Goal: Transaction & Acquisition: Purchase product/service

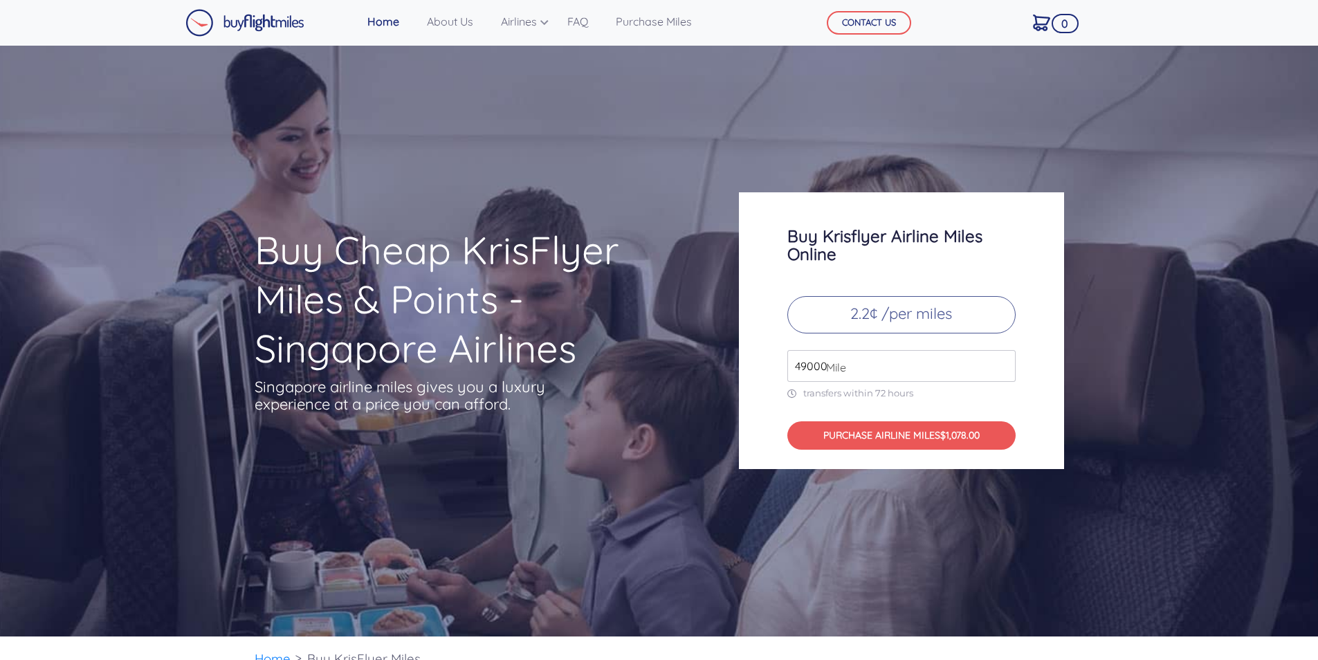
scroll to position [4708, 0]
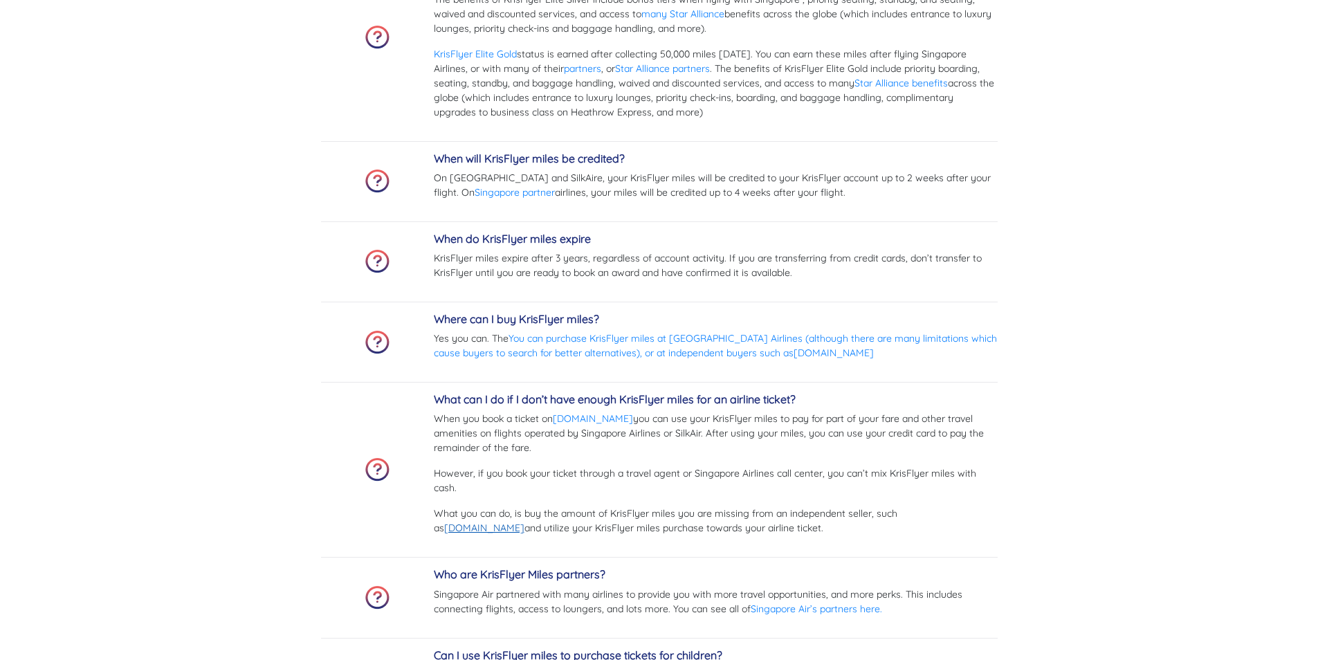
click at [524, 522] on link "[DOMAIN_NAME]" at bounding box center [484, 528] width 80 height 12
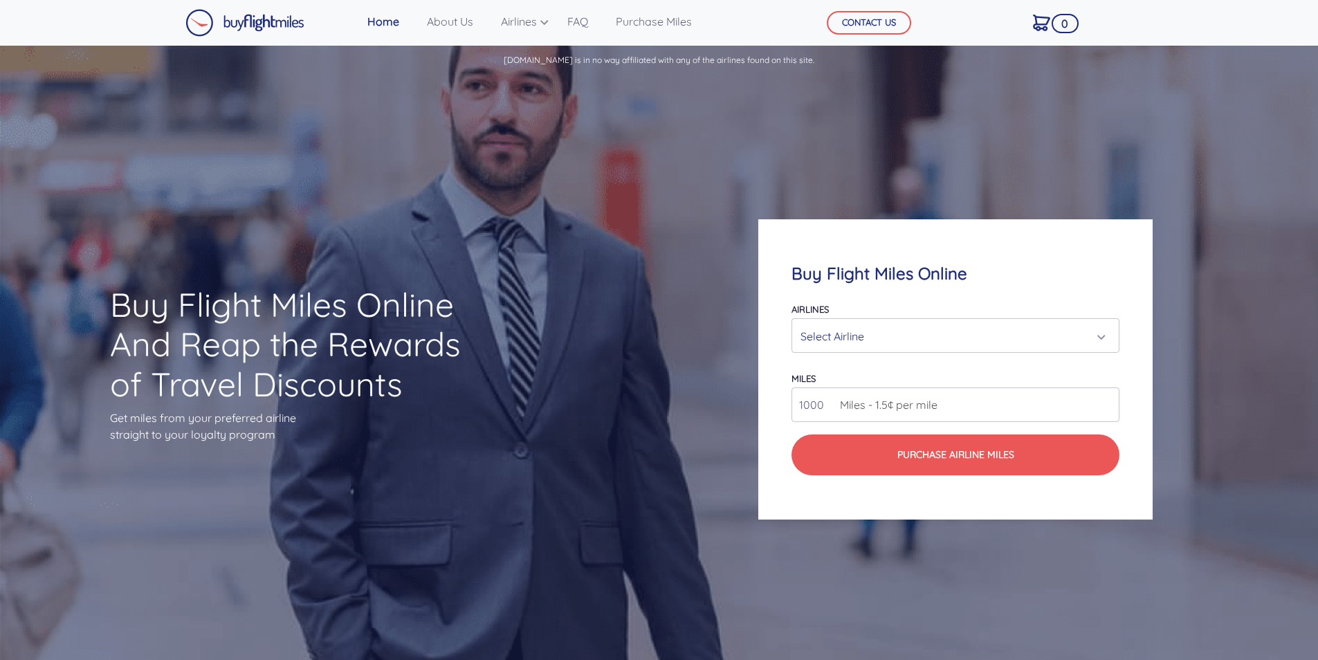
click at [976, 330] on div "Select Airline" at bounding box center [952, 336] width 302 height 26
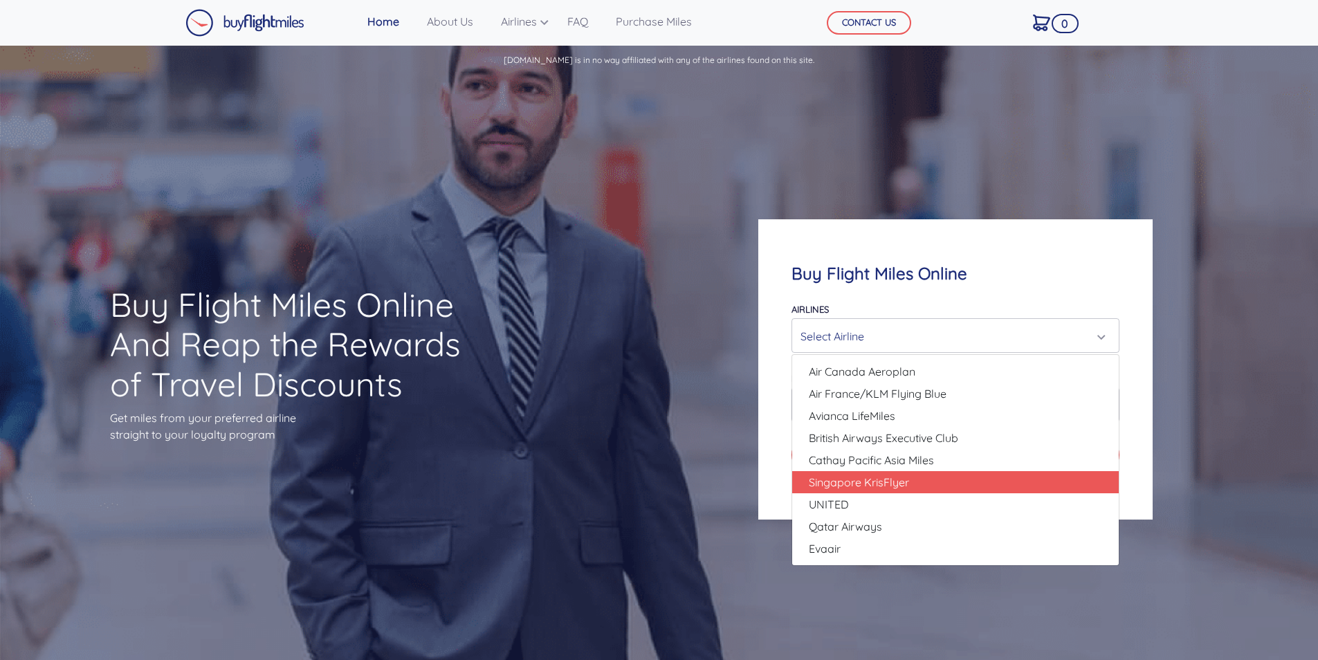
click at [909, 483] on span "Singapore KrisFlyer" at bounding box center [859, 482] width 100 height 17
select select "Singapore KrisFlyer"
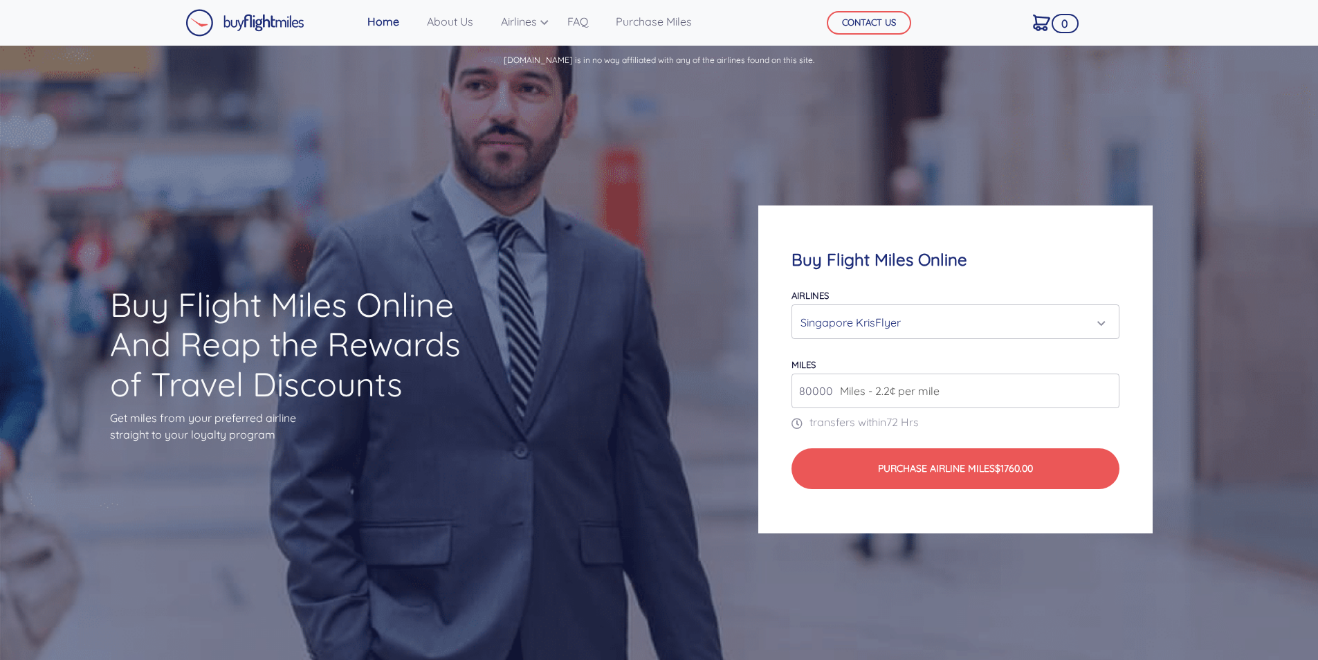
click at [877, 394] on span "Miles - 2.2¢ per mile" at bounding box center [886, 391] width 107 height 17
click at [1097, 390] on input "80000" at bounding box center [956, 391] width 328 height 35
click at [1109, 391] on input "80000" at bounding box center [956, 391] width 328 height 35
type input "200000"
drag, startPoint x: 797, startPoint y: 394, endPoint x: 864, endPoint y: 393, distance: 67.1
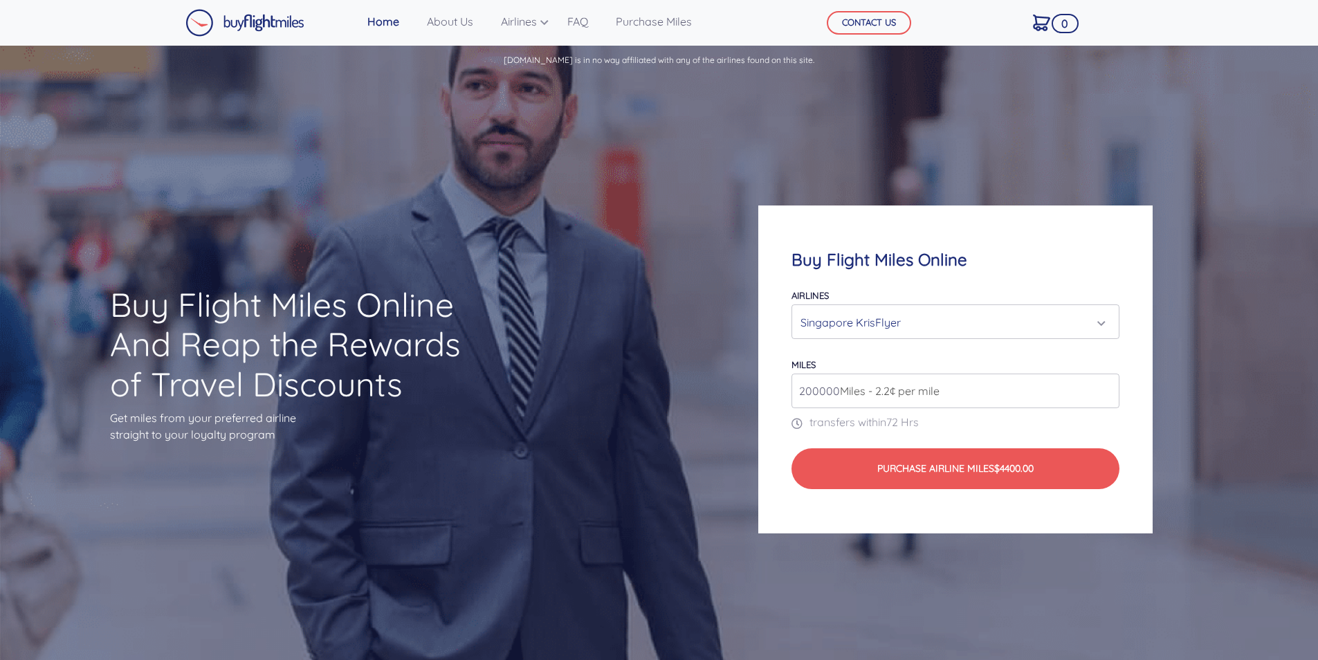
click at [864, 393] on div "200000 Miles - 2.2¢ per mile" at bounding box center [956, 391] width 328 height 35
type input "150000"
click at [919, 396] on span "Miles - 2.2¢ per mile" at bounding box center [886, 391] width 107 height 17
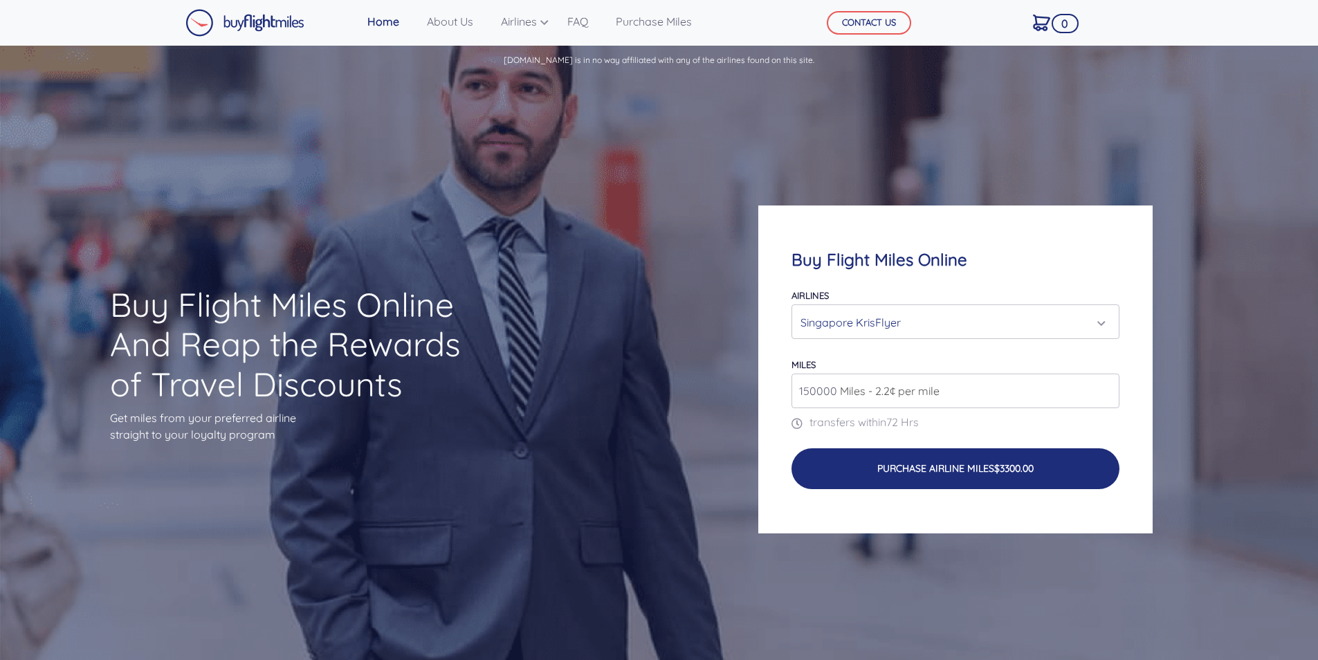
click at [962, 471] on button "Purchase Airline Miles $3300.00" at bounding box center [956, 468] width 328 height 41
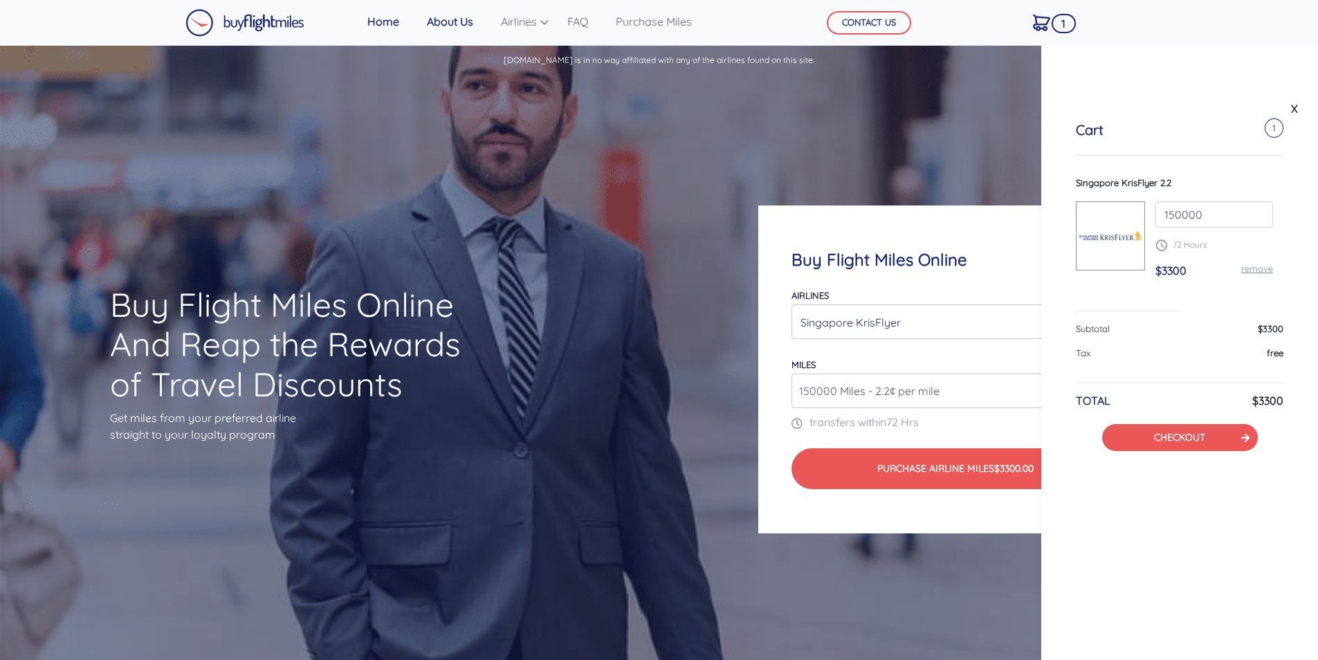
click at [448, 22] on link "About Us" at bounding box center [449, 22] width 57 height 28
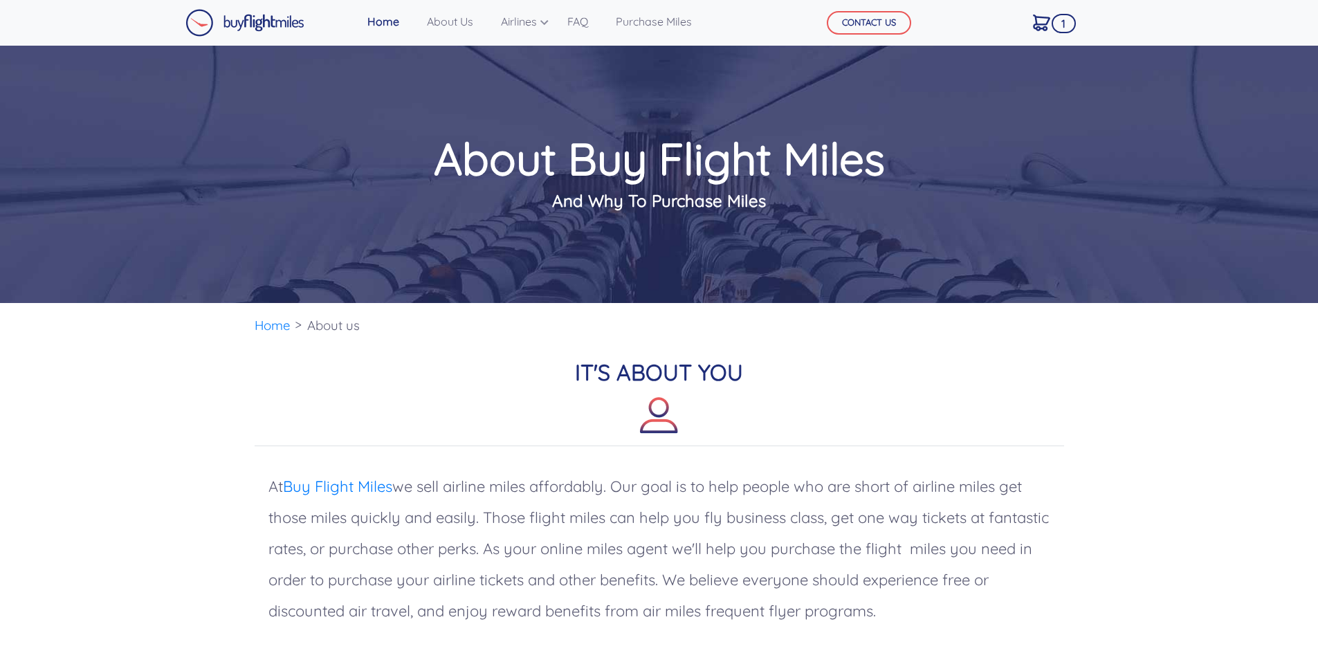
click at [1061, 23] on span "1" at bounding box center [1064, 23] width 24 height 19
click at [1044, 21] on img at bounding box center [1041, 23] width 17 height 17
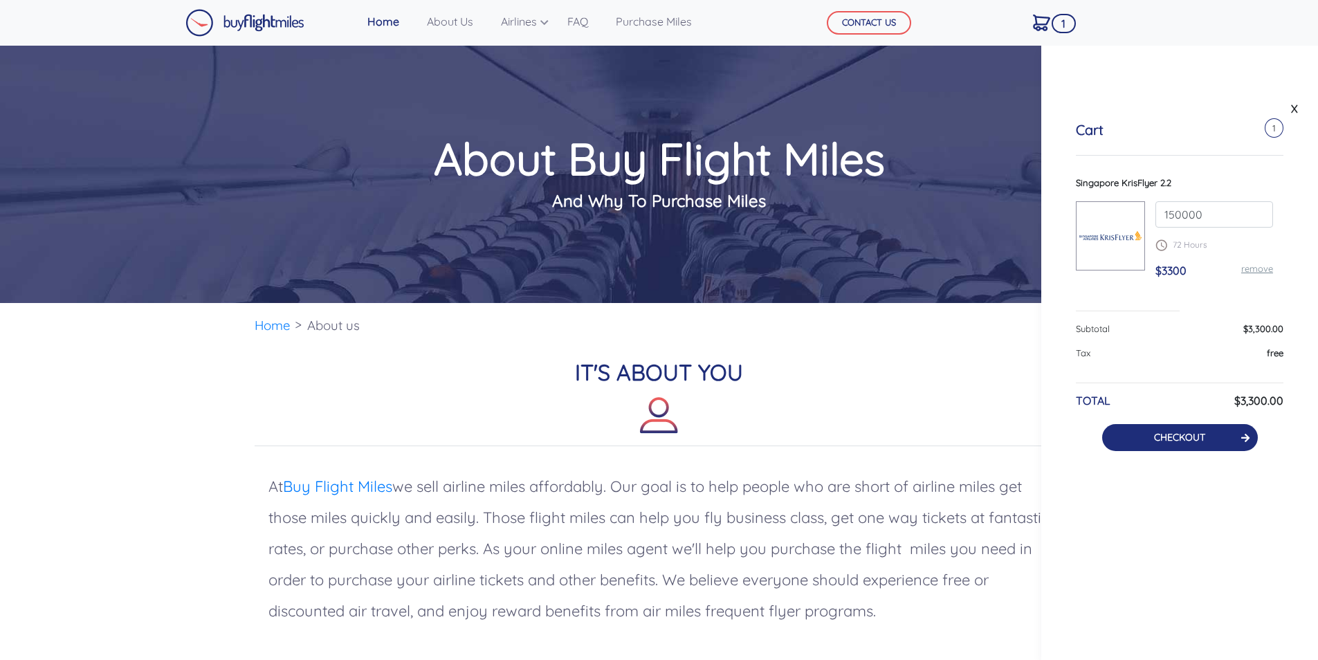
click at [1182, 441] on link "CHECKOUT" at bounding box center [1179, 437] width 51 height 12
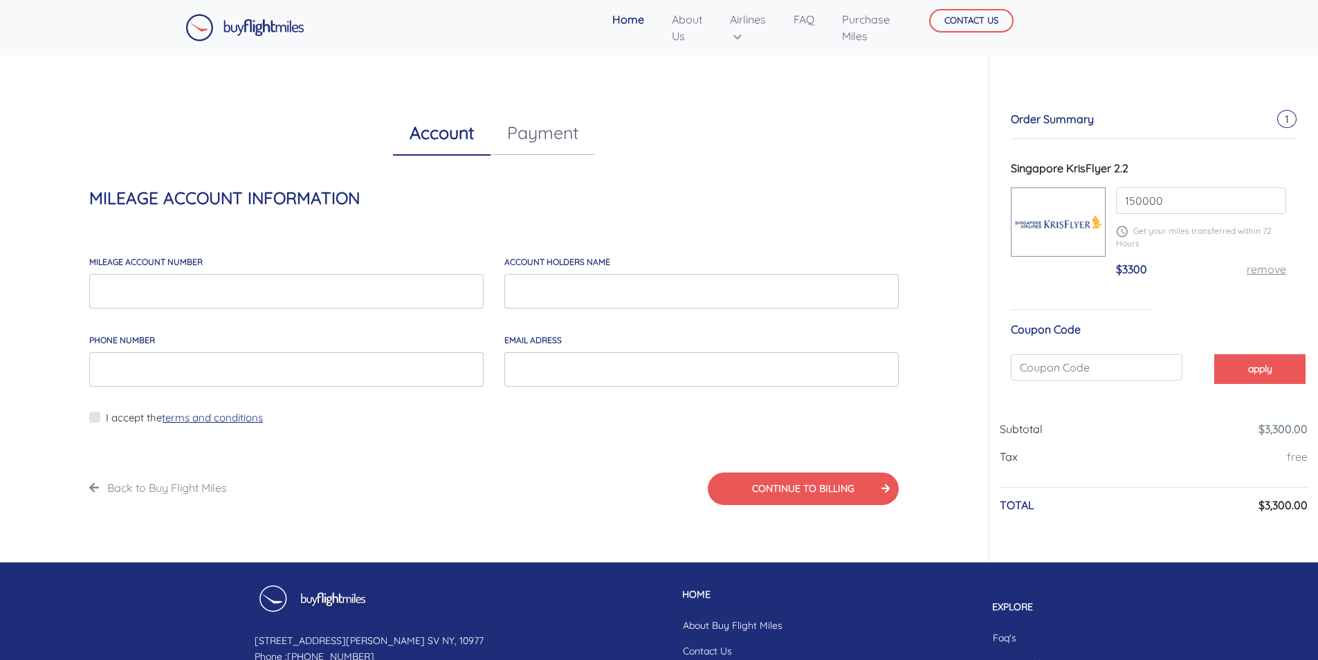
scroll to position [50, 0]
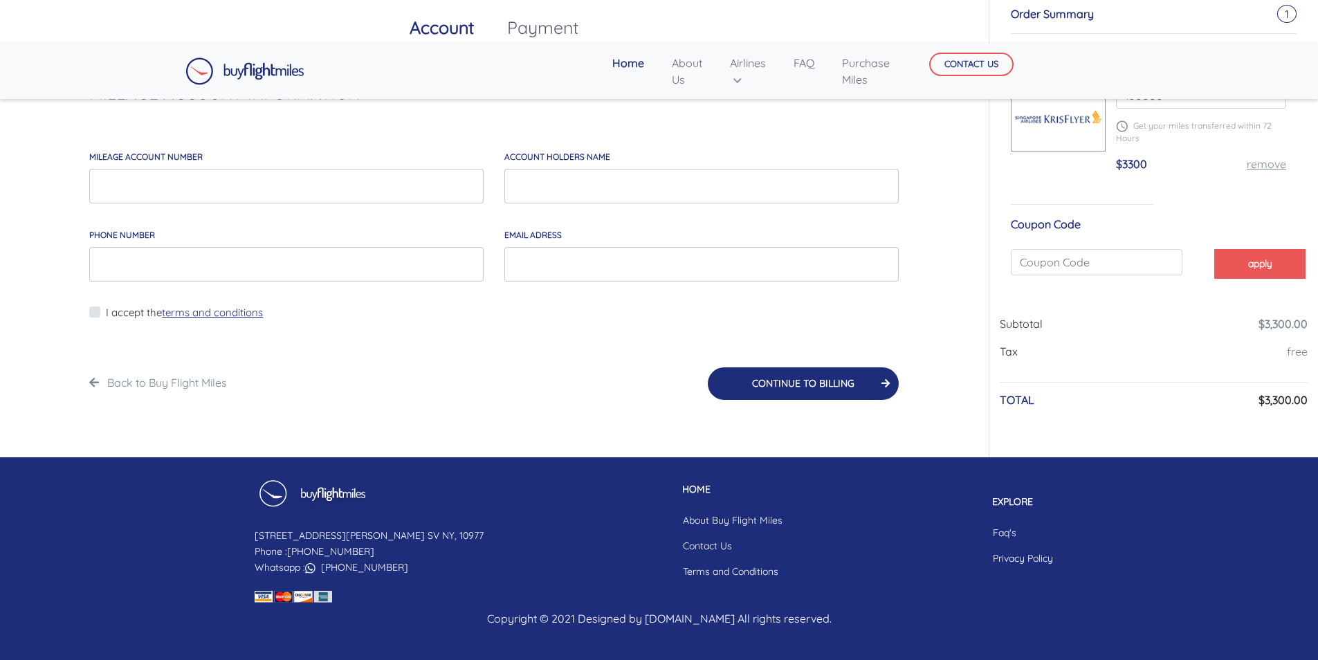
click at [825, 391] on button "CONTINUE TO BILLING" at bounding box center [803, 383] width 191 height 33
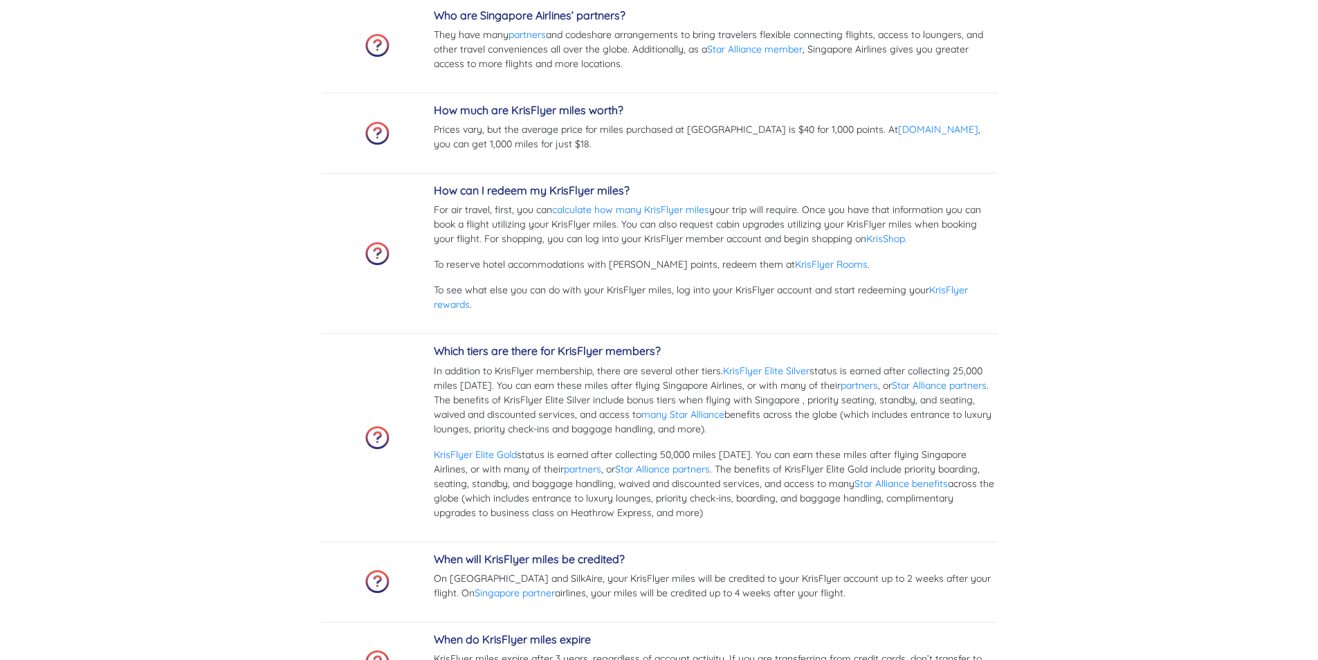
scroll to position [4154, 0]
